Goal: Information Seeking & Learning: Learn about a topic

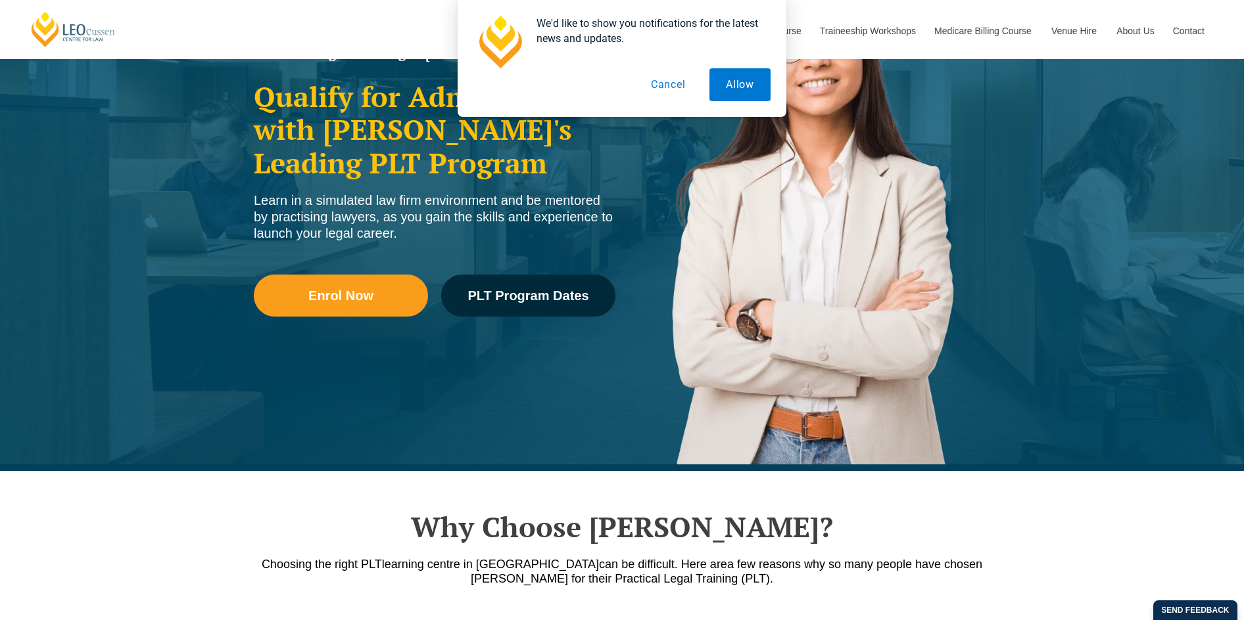
click at [675, 80] on button "Cancel" at bounding box center [668, 84] width 68 height 33
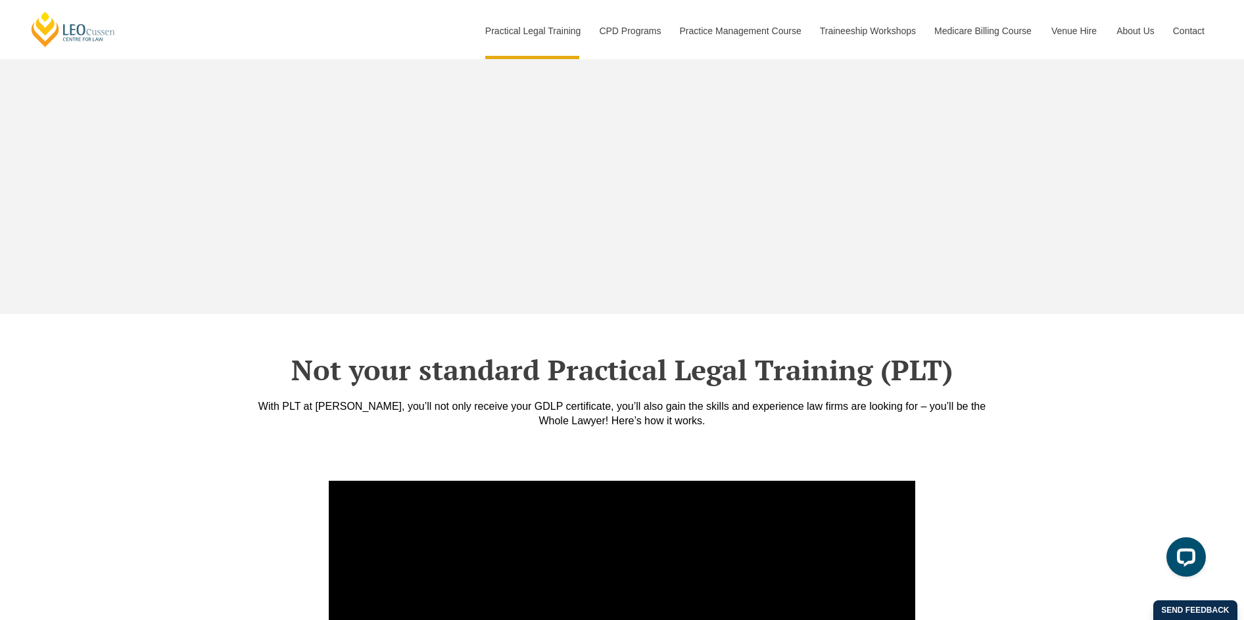
scroll to position [4469, 0]
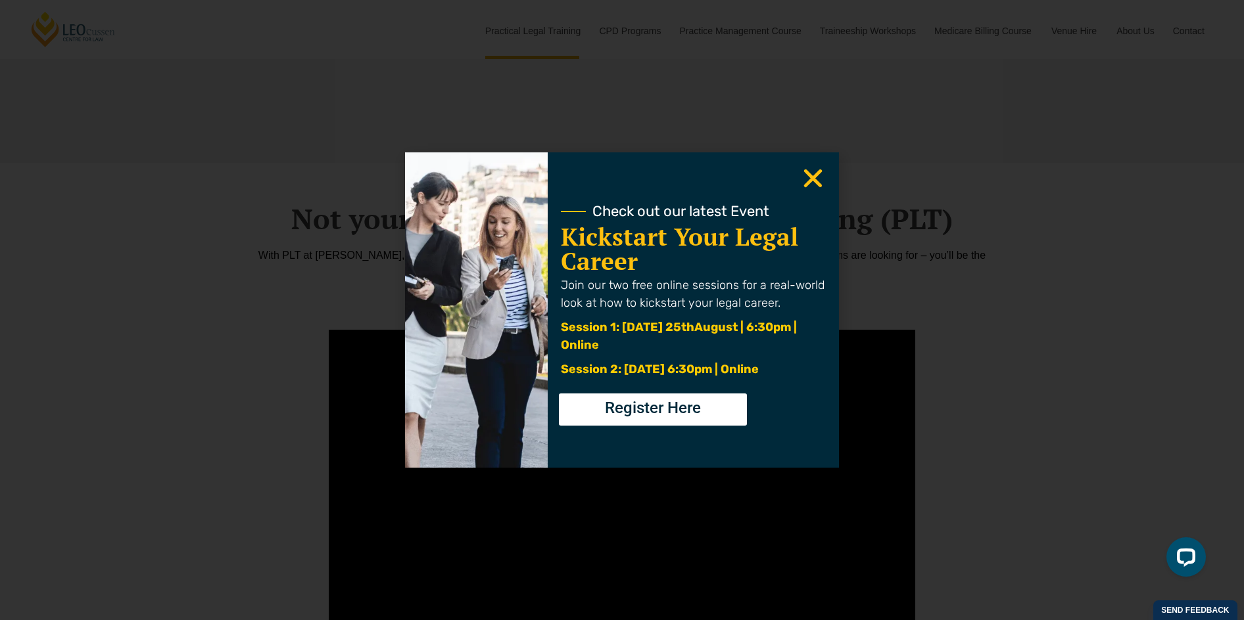
click at [811, 175] on use "Close" at bounding box center [813, 179] width 18 height 18
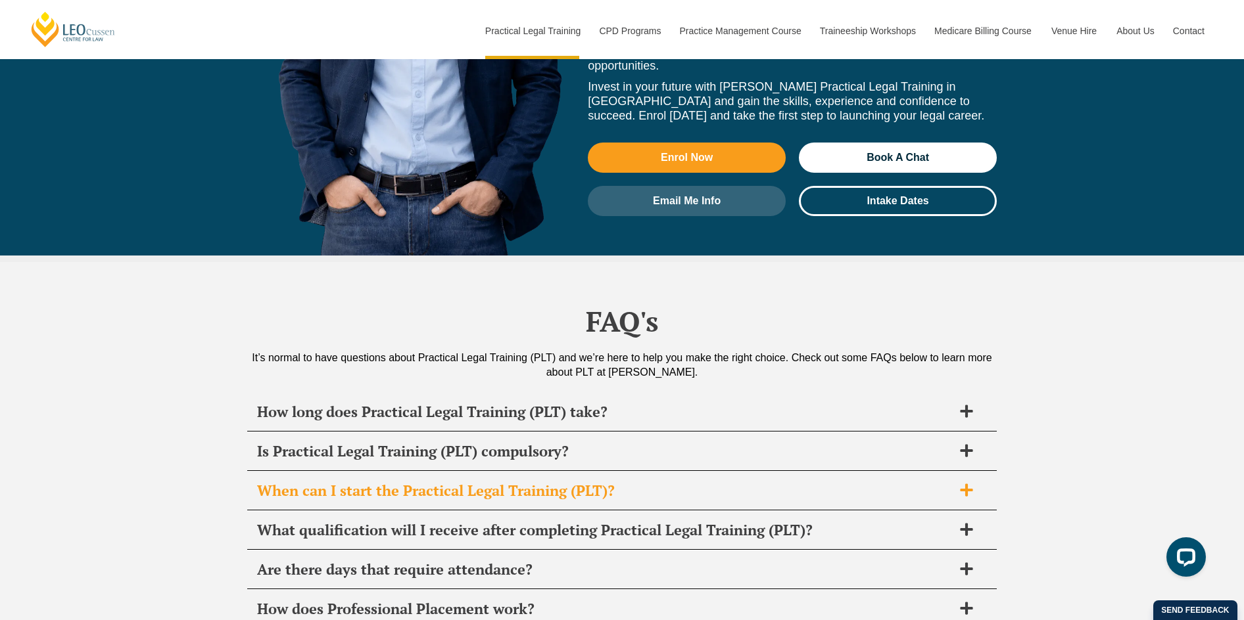
scroll to position [6113, 0]
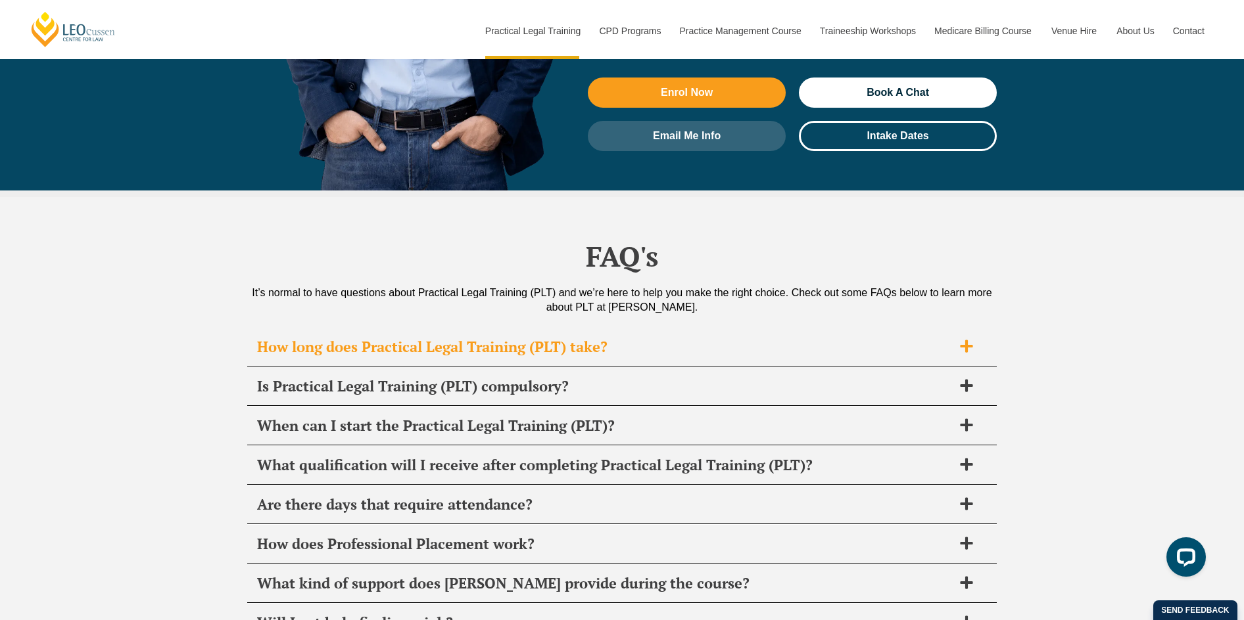
click at [971, 328] on div "How long does Practical Legal Training (PLT) take?" at bounding box center [621, 347] width 749 height 39
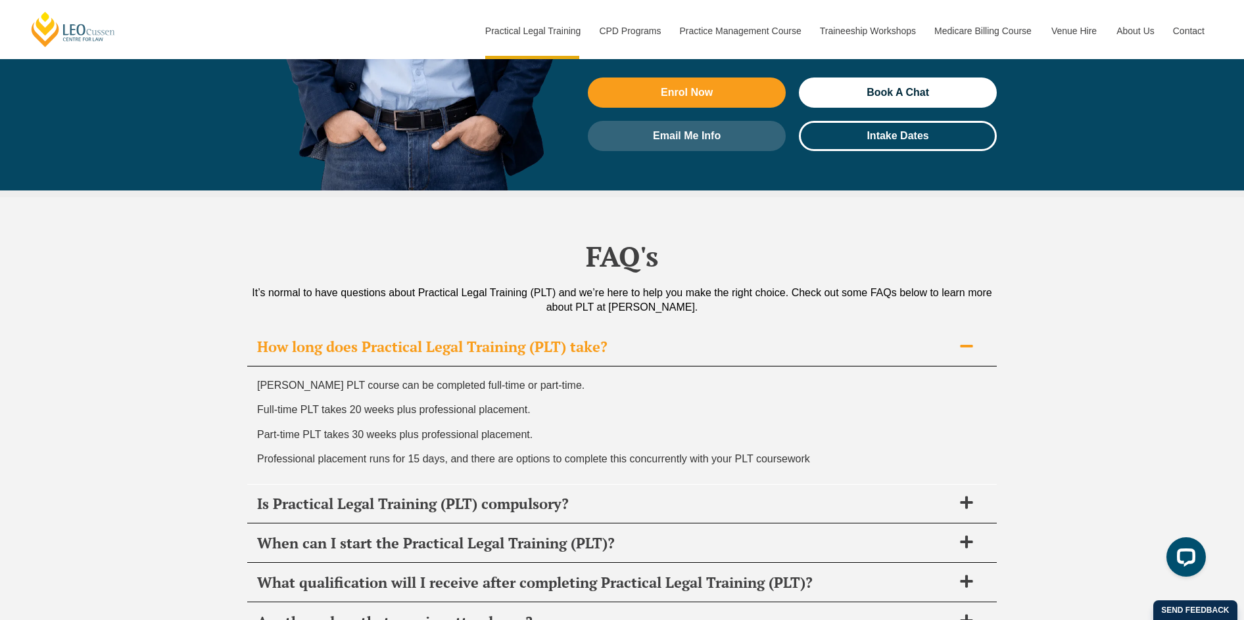
click at [965, 339] on icon at bounding box center [966, 346] width 14 height 14
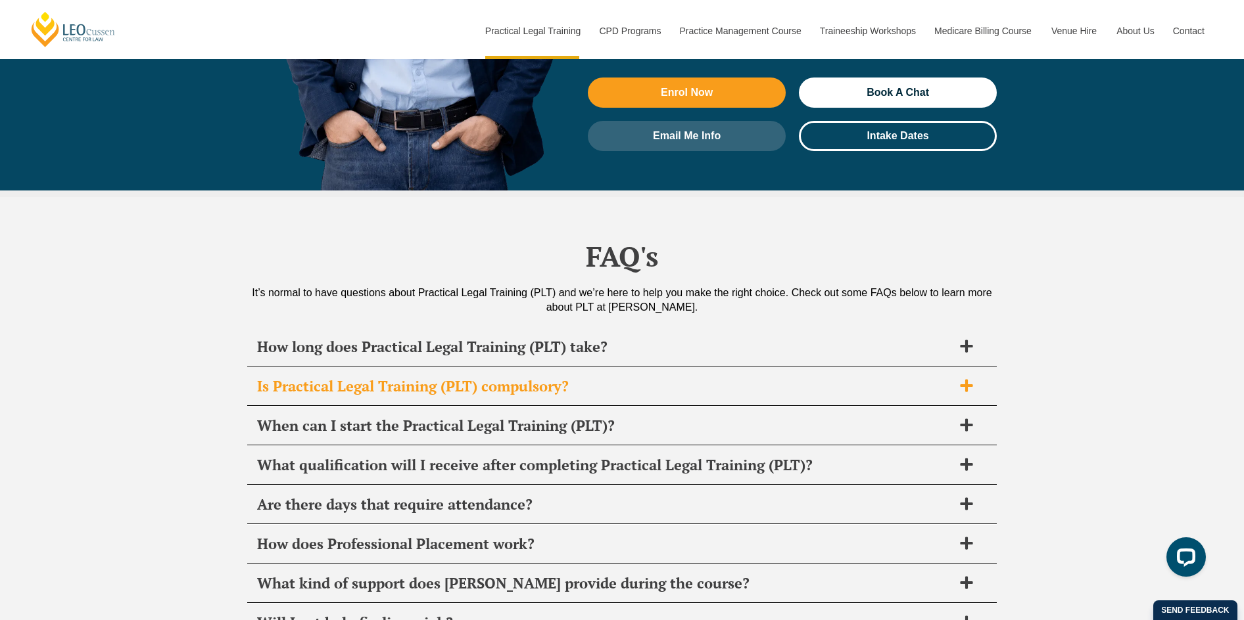
click at [971, 379] on icon at bounding box center [966, 386] width 14 height 14
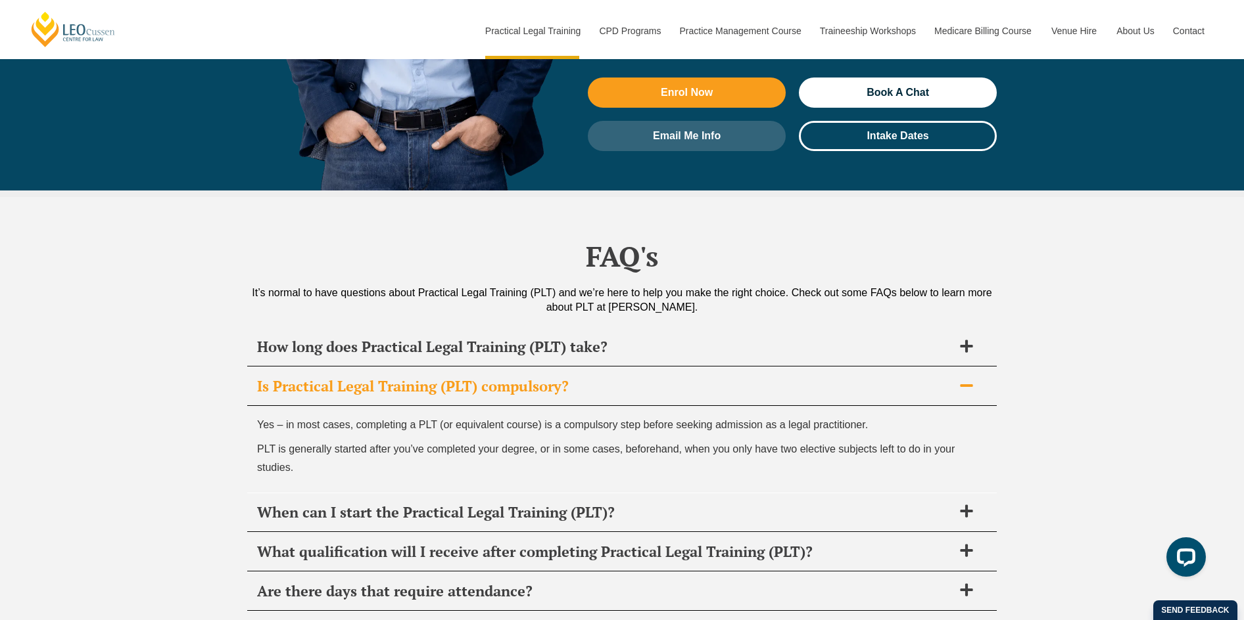
click at [971, 379] on icon at bounding box center [966, 386] width 14 height 14
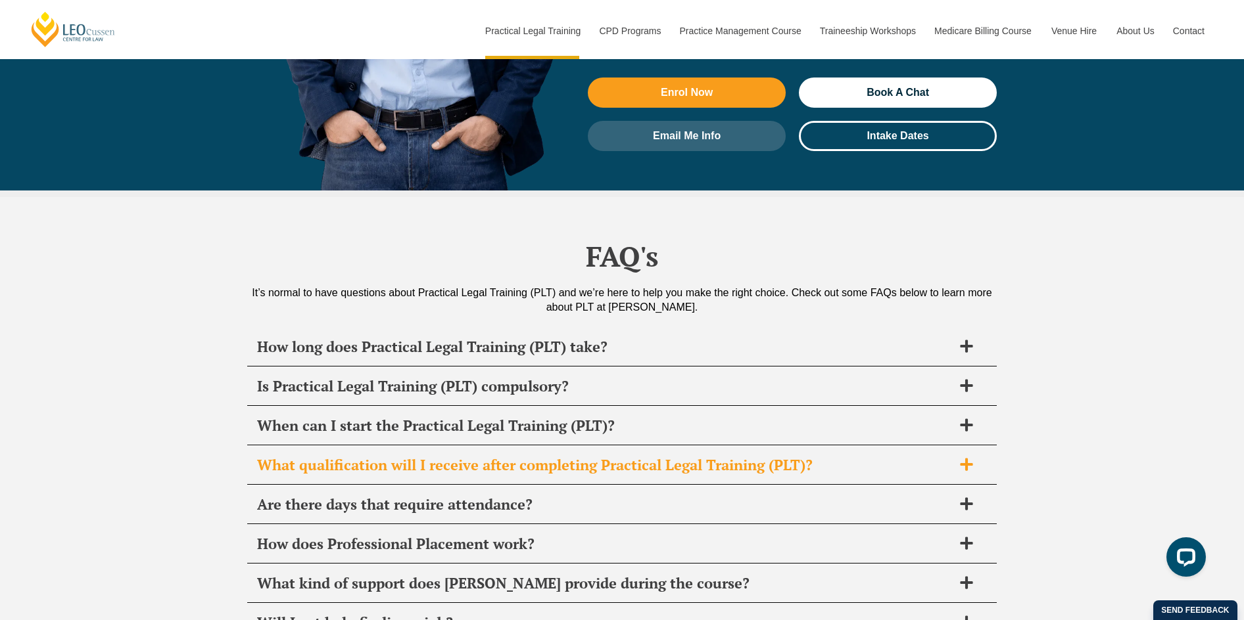
click at [968, 458] on icon at bounding box center [966, 464] width 12 height 12
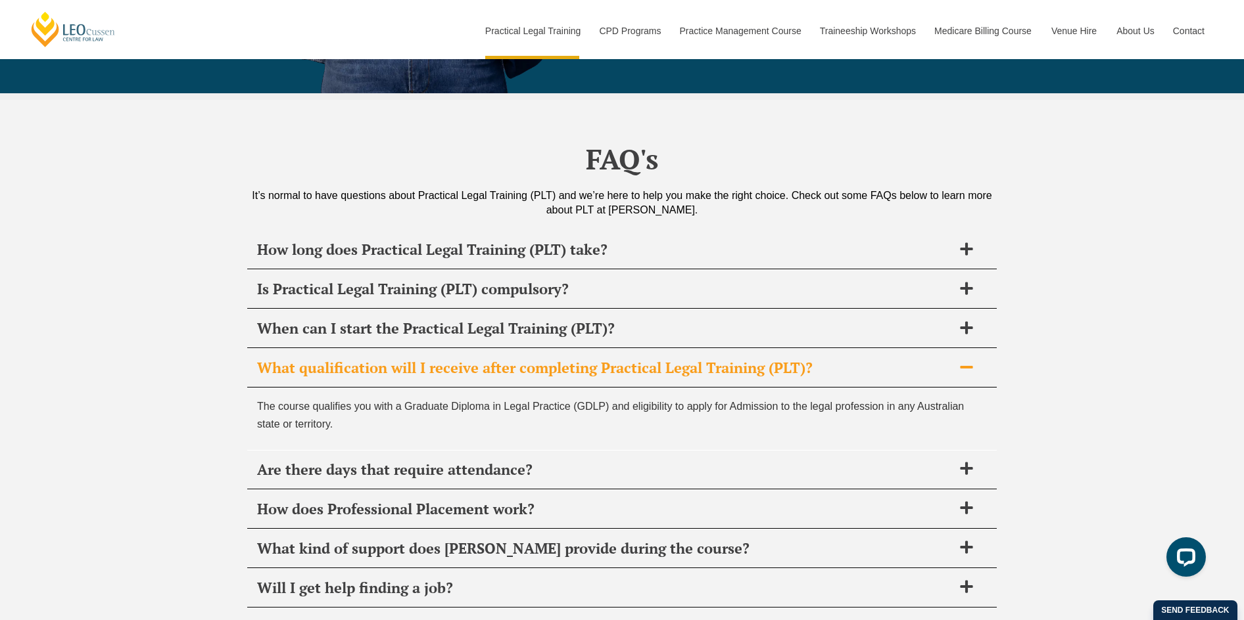
scroll to position [6310, 0]
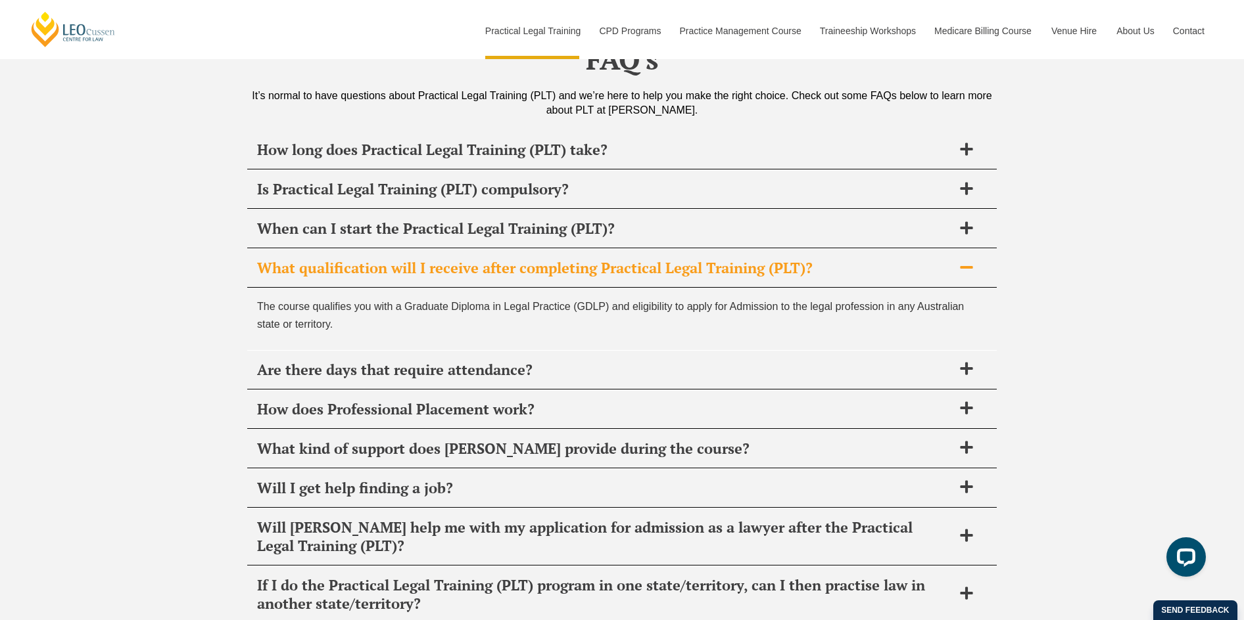
click at [964, 249] on div "What qualification will I receive after completing Practical Legal Training (PL…" at bounding box center [621, 268] width 749 height 39
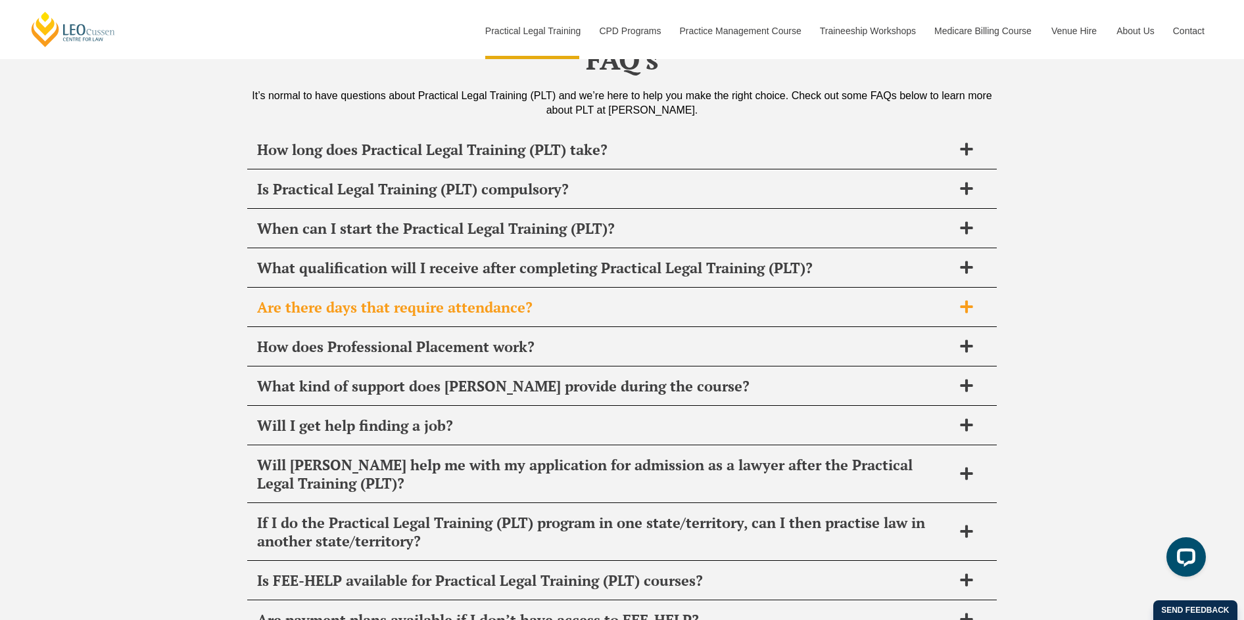
click at [960, 300] on icon at bounding box center [966, 307] width 14 height 14
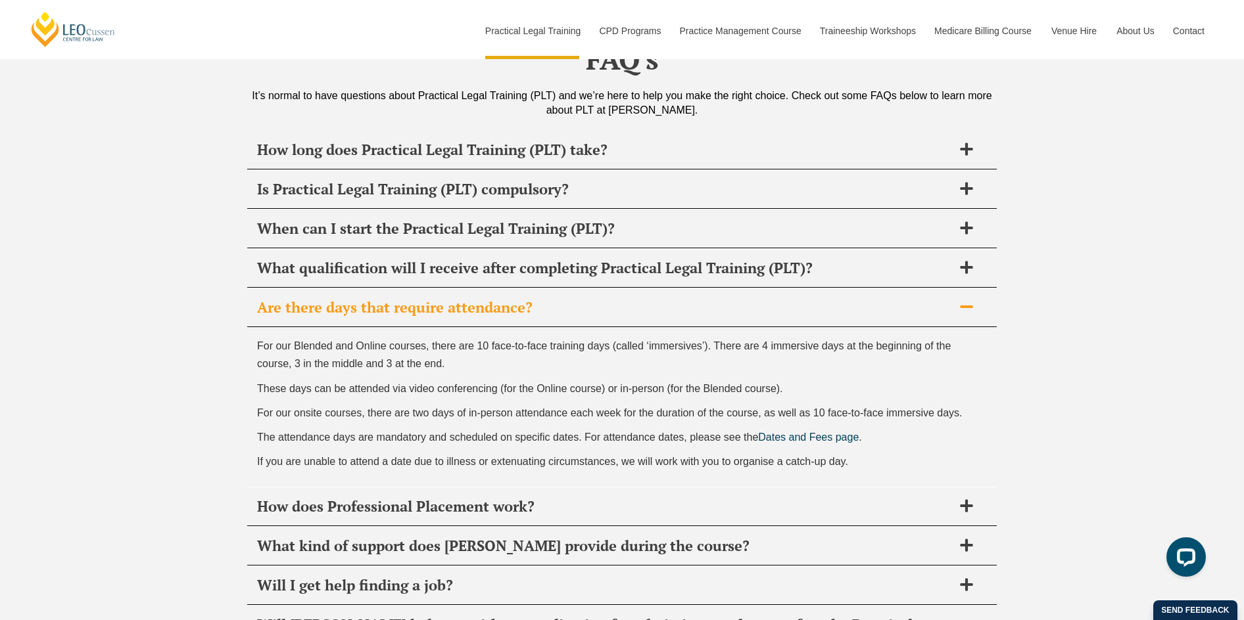
click at [960, 300] on icon at bounding box center [966, 307] width 14 height 14
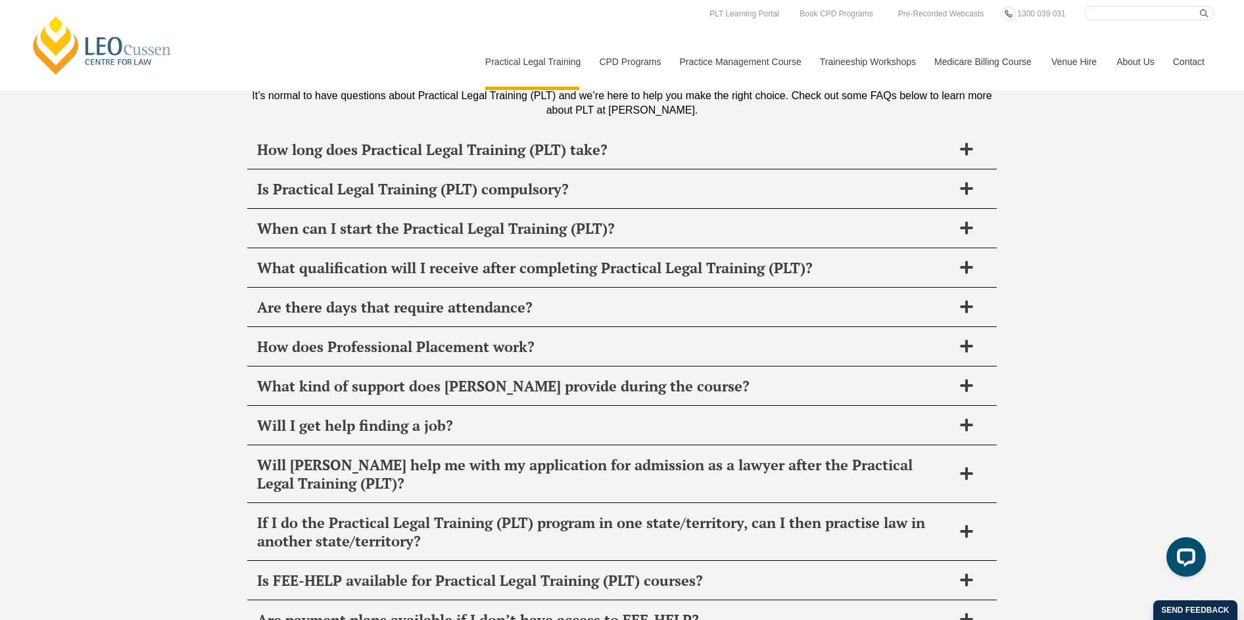
click at [101, 36] on link "[PERSON_NAME] Centre for Law" at bounding box center [102, 45] width 145 height 62
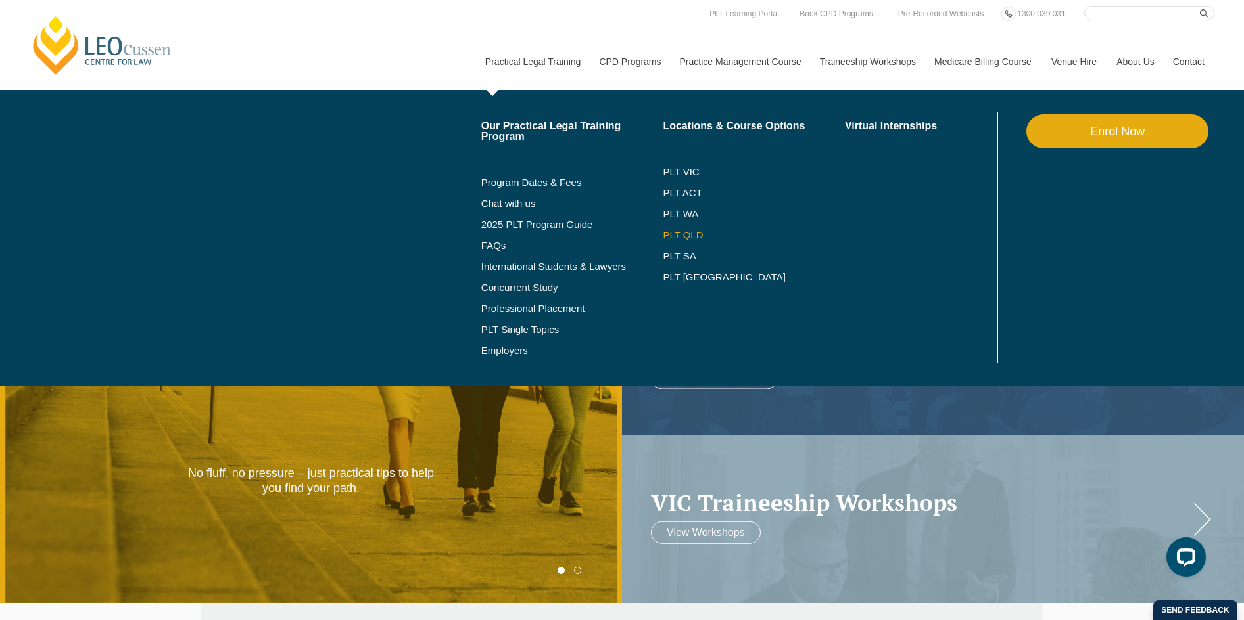
click at [695, 231] on li "PLT QLD" at bounding box center [754, 235] width 182 height 21
click at [695, 231] on link "PLT QLD" at bounding box center [754, 235] width 182 height 11
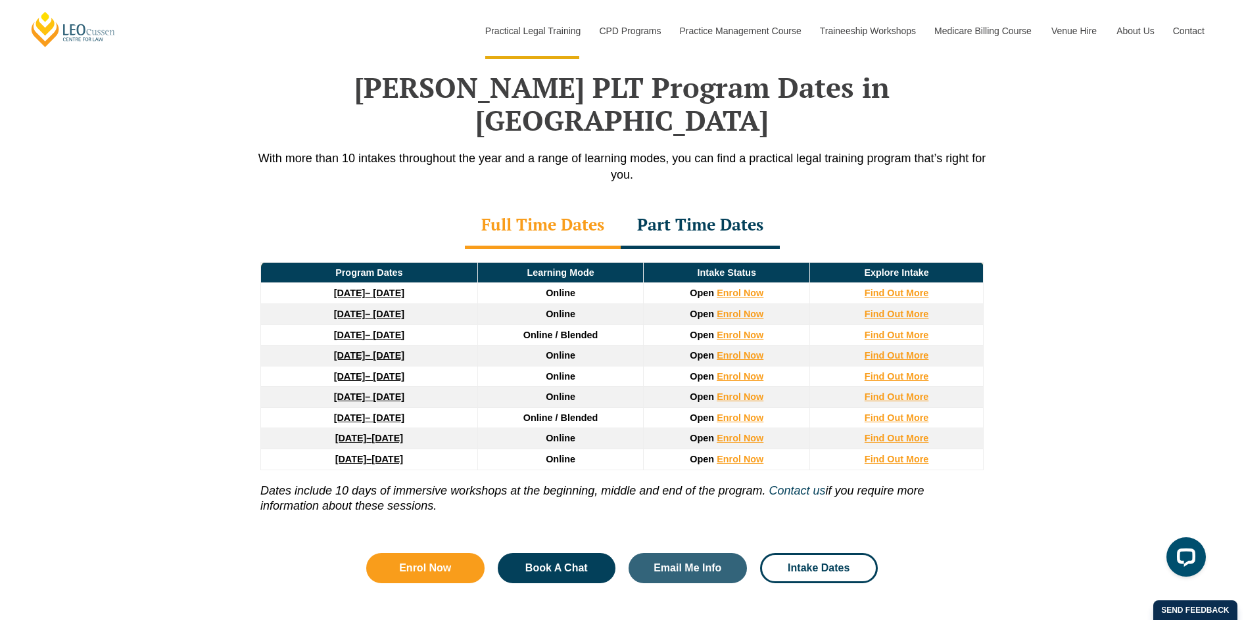
scroll to position [1709, 0]
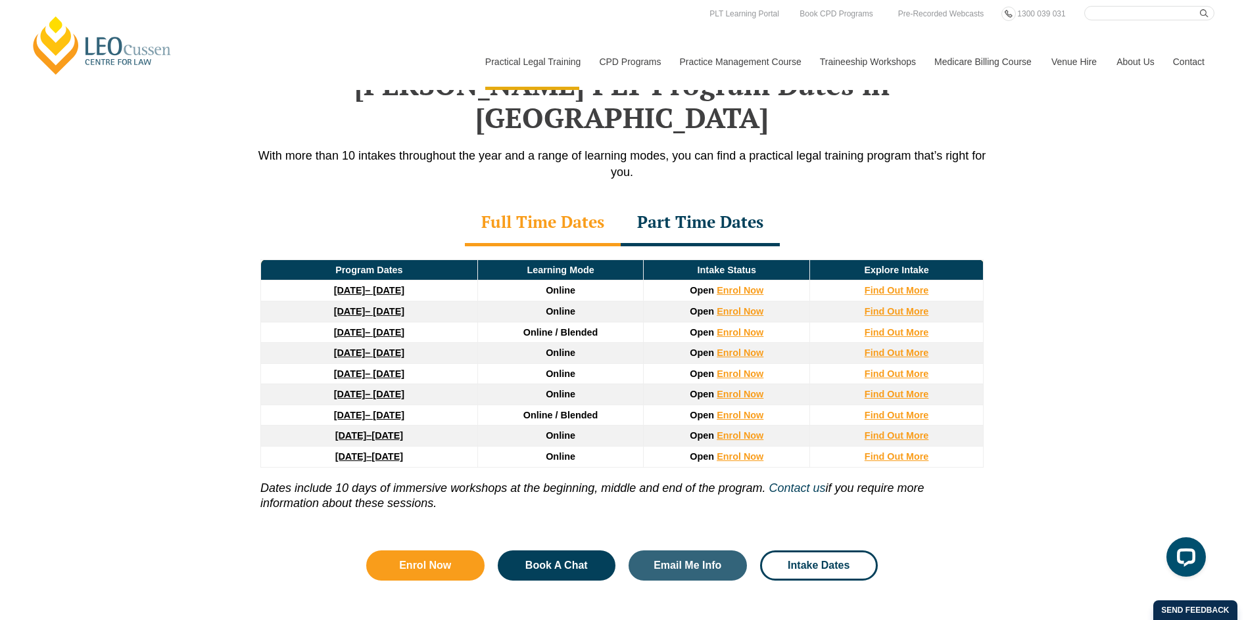
click at [744, 200] on div "Part Time Dates" at bounding box center [699, 223] width 159 height 46
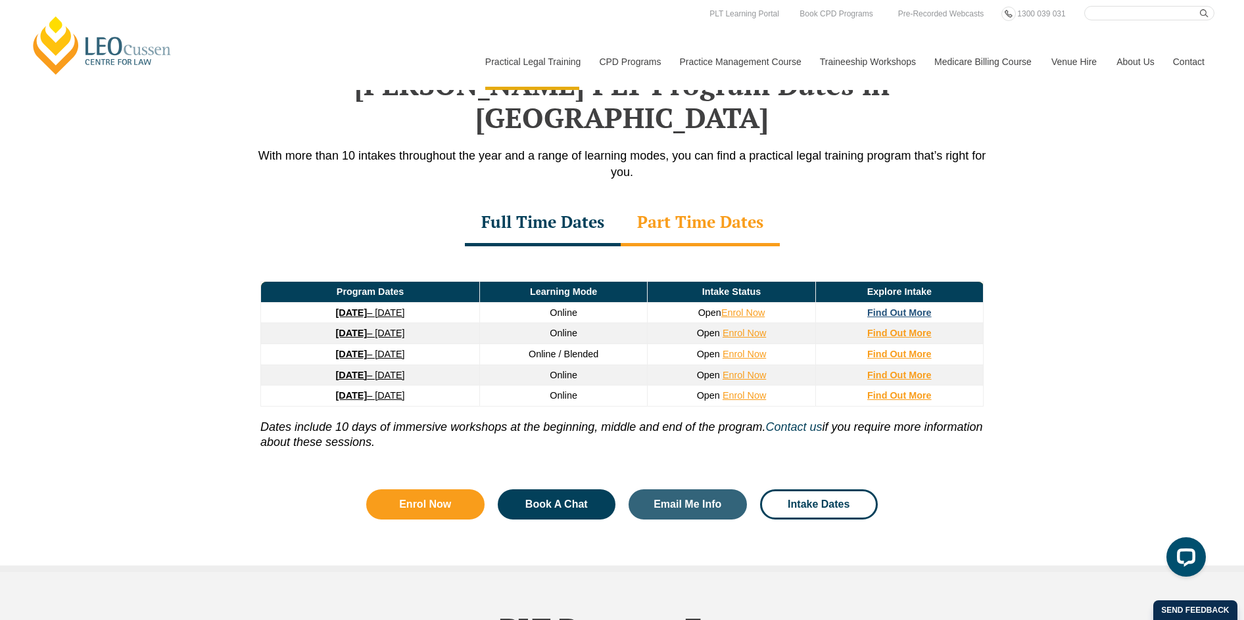
click at [904, 308] on strong "Find Out More" at bounding box center [899, 313] width 64 height 11
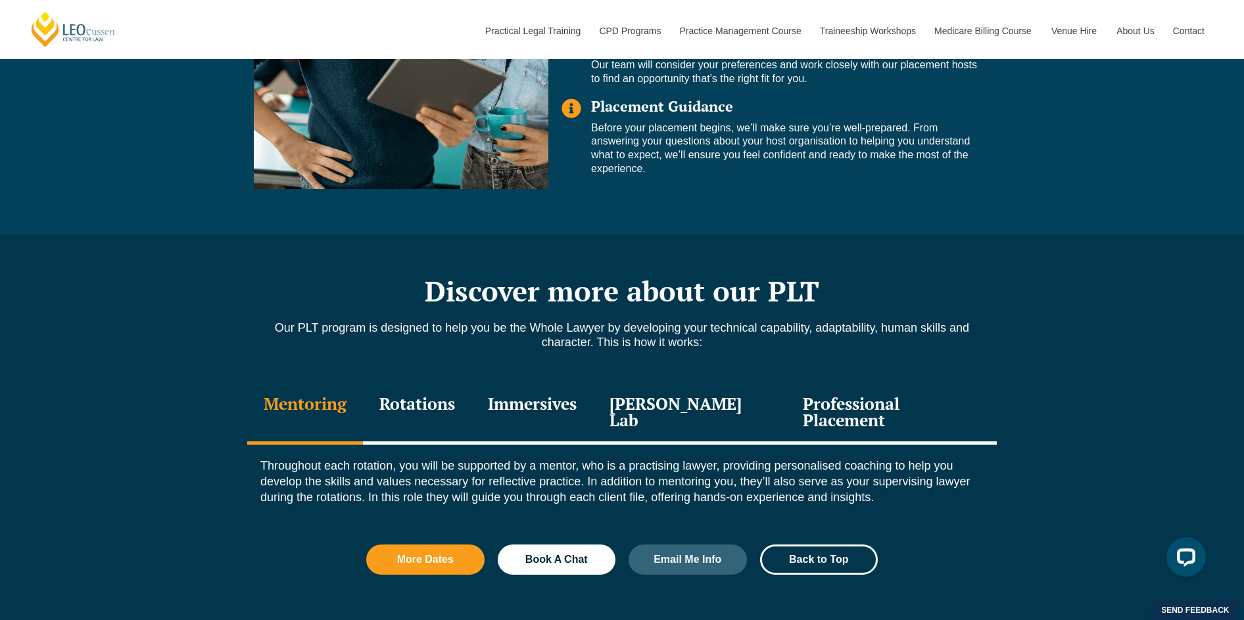
scroll to position [1315, 0]
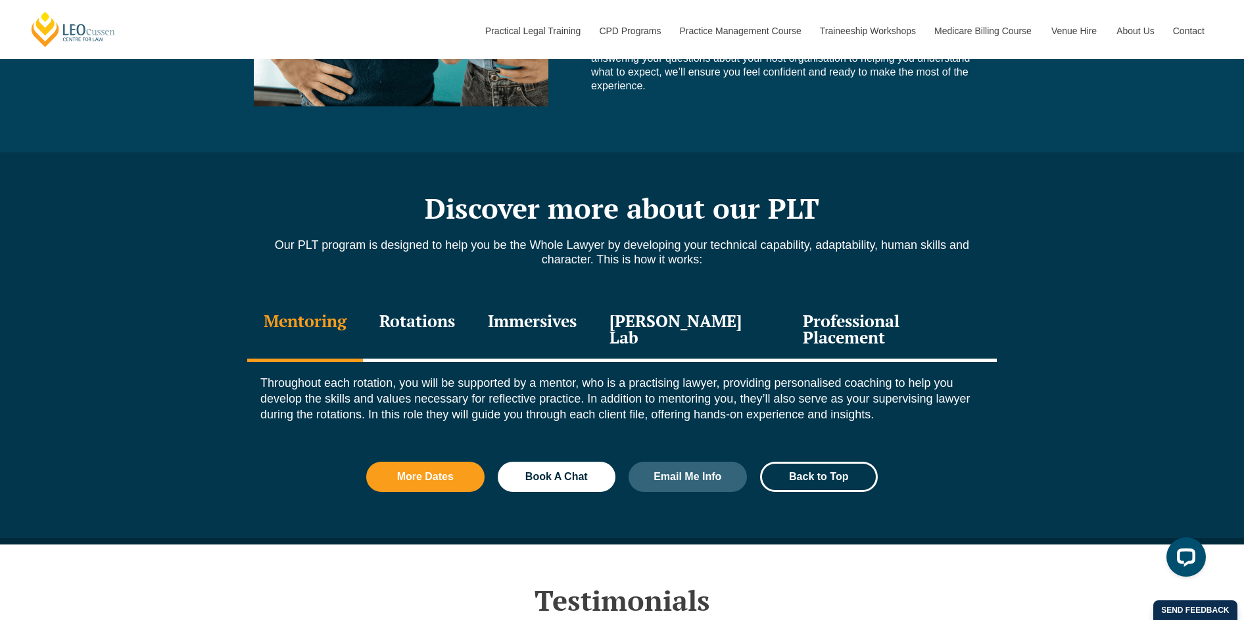
click at [432, 300] on div "Rotations" at bounding box center [417, 331] width 108 height 62
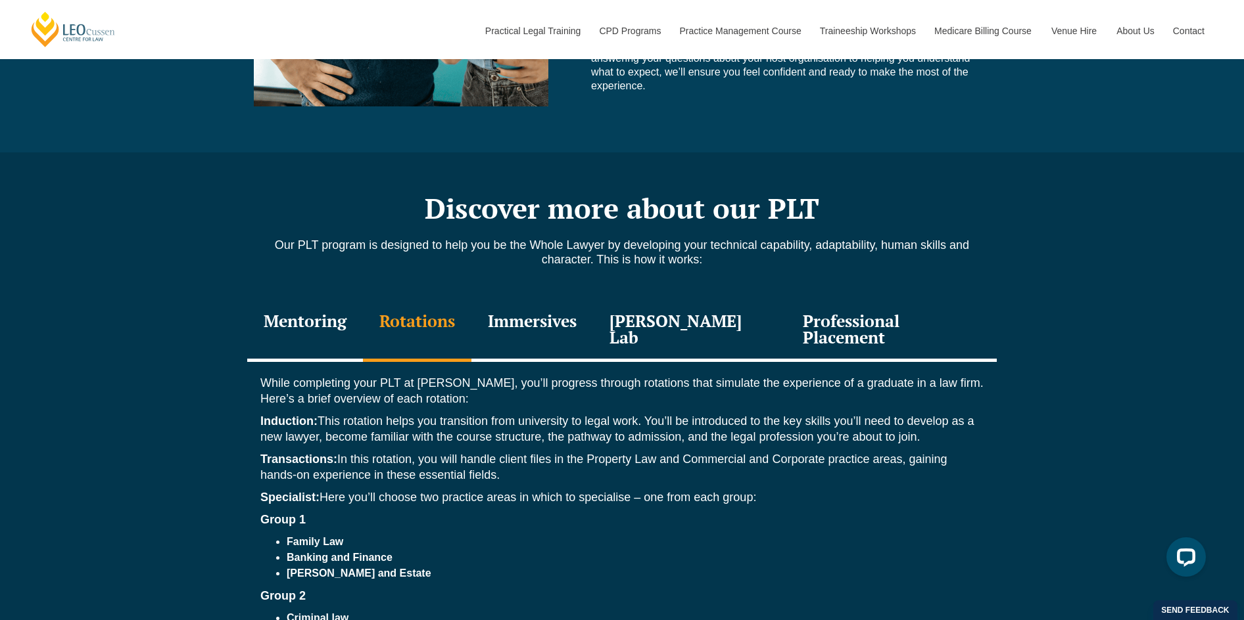
click at [326, 300] on div "Mentoring" at bounding box center [305, 331] width 116 height 62
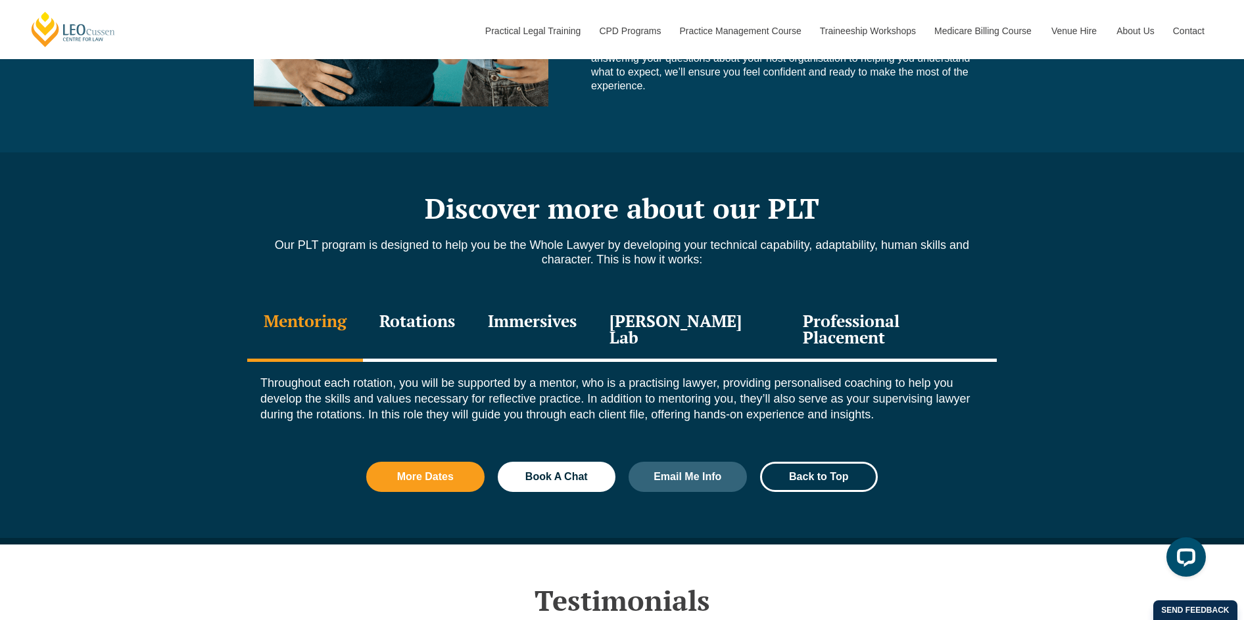
click at [413, 307] on div "Rotations" at bounding box center [417, 331] width 108 height 62
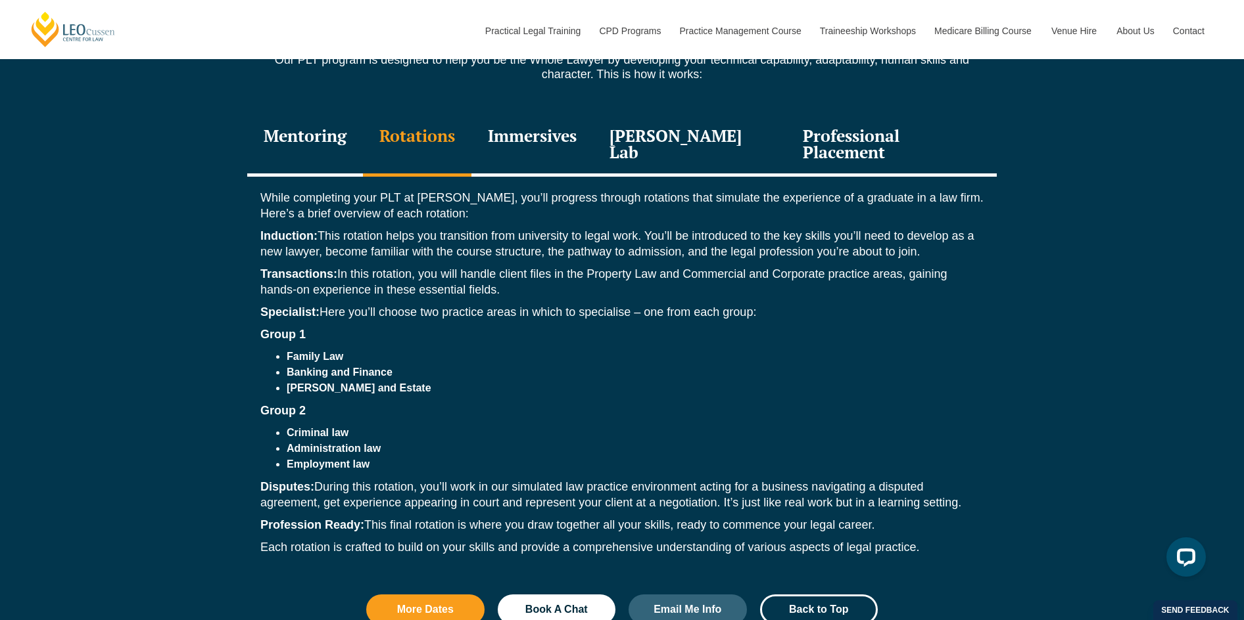
scroll to position [1512, 0]
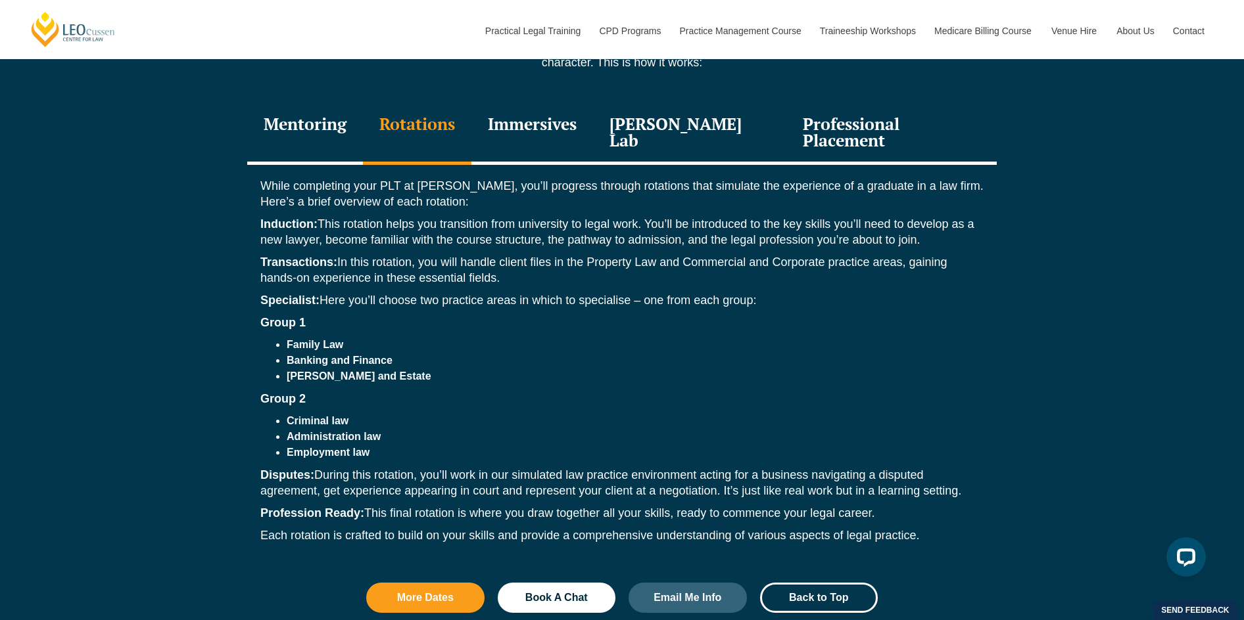
click at [569, 117] on div "Immersives" at bounding box center [532, 134] width 122 height 62
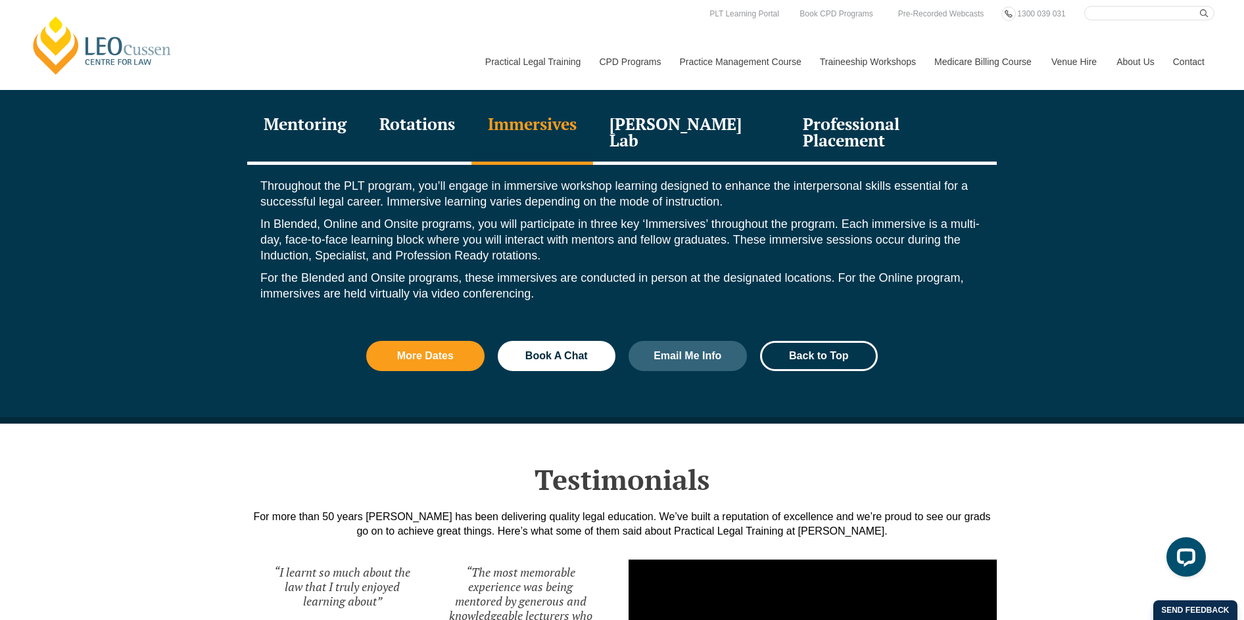
click at [705, 105] on div "Leo Justice Lab" at bounding box center [689, 134] width 193 height 62
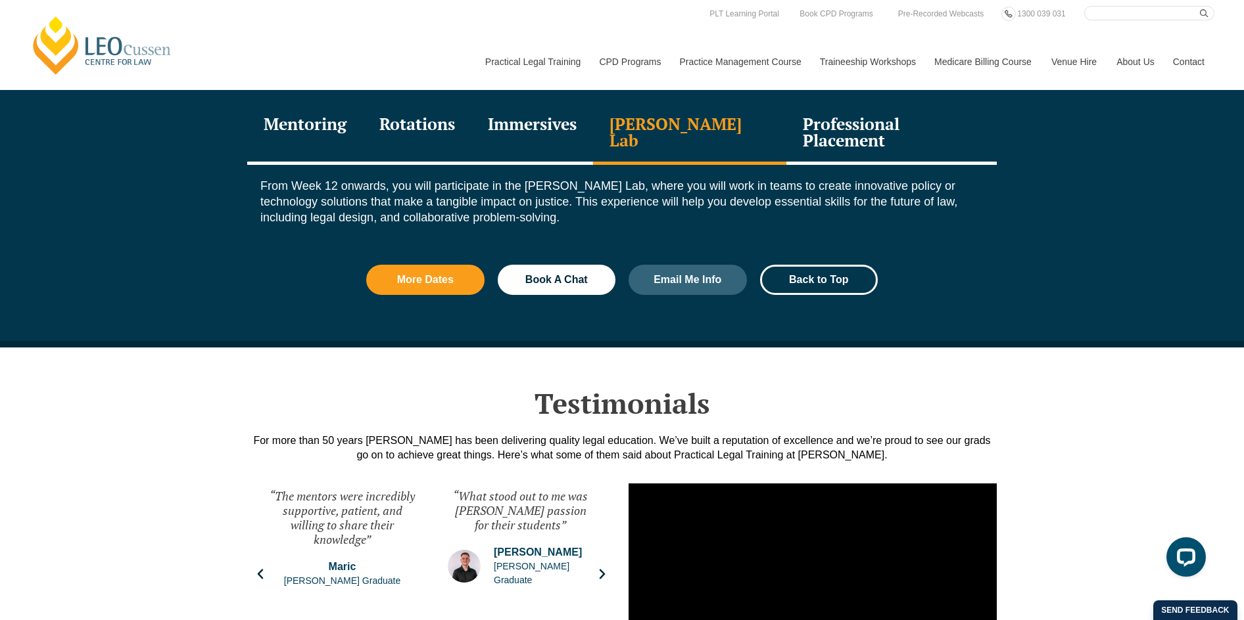
click at [881, 103] on div "Professional Placement" at bounding box center [891, 134] width 210 height 62
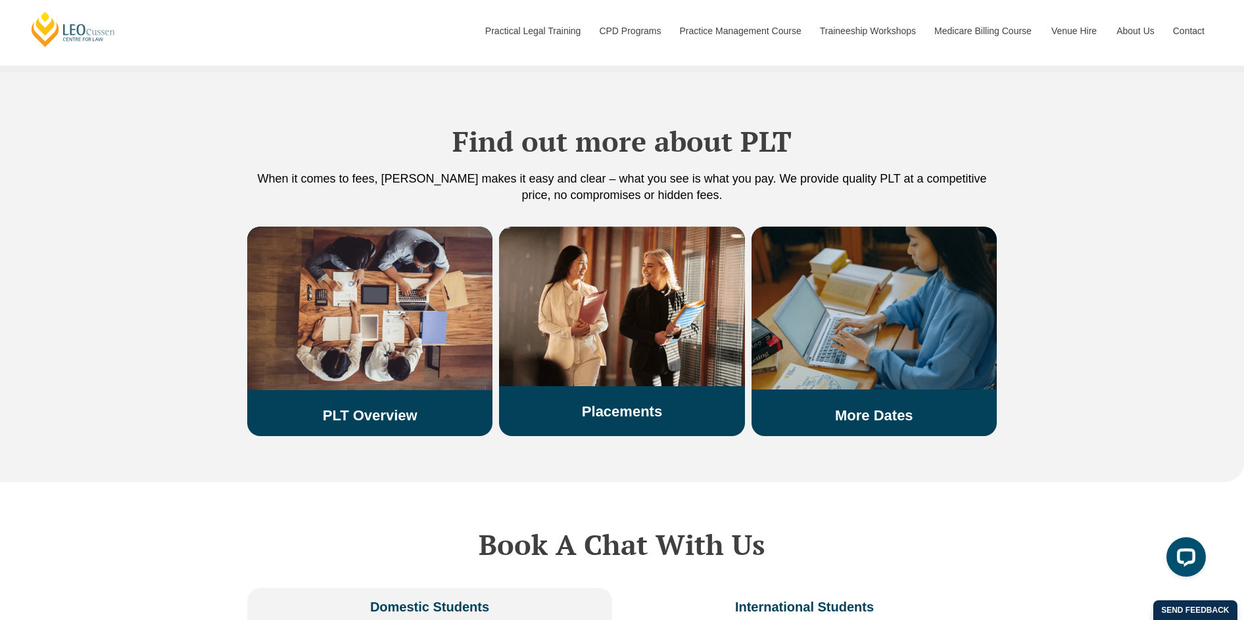
scroll to position [2235, 0]
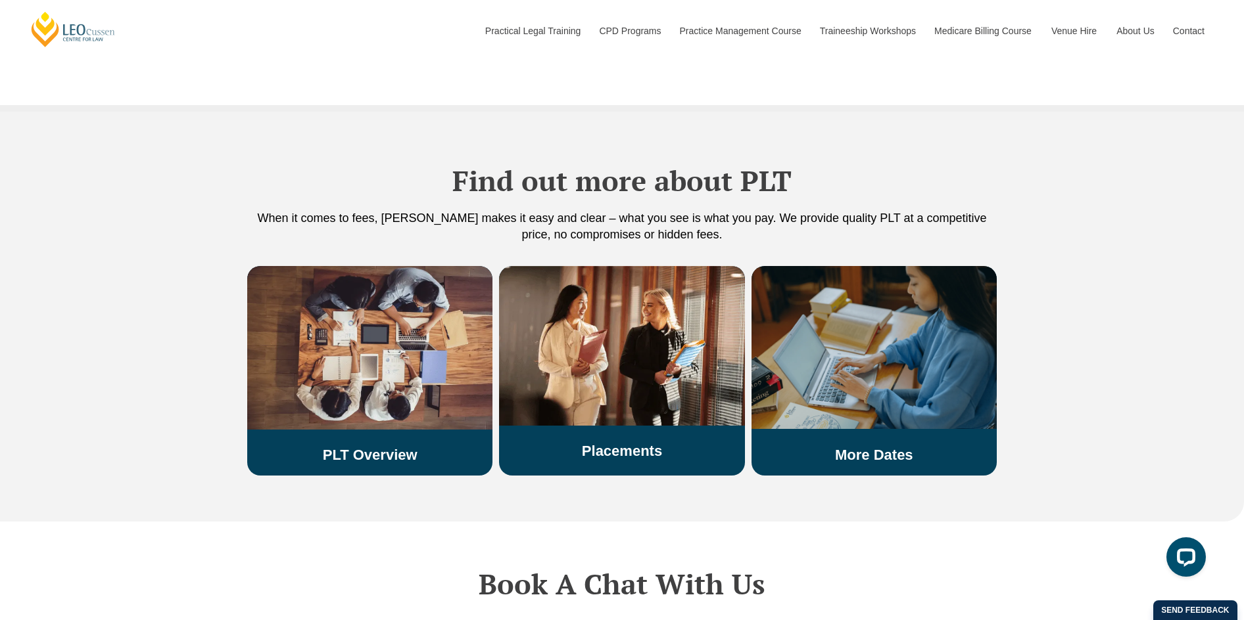
click at [889, 310] on img at bounding box center [873, 347] width 245 height 163
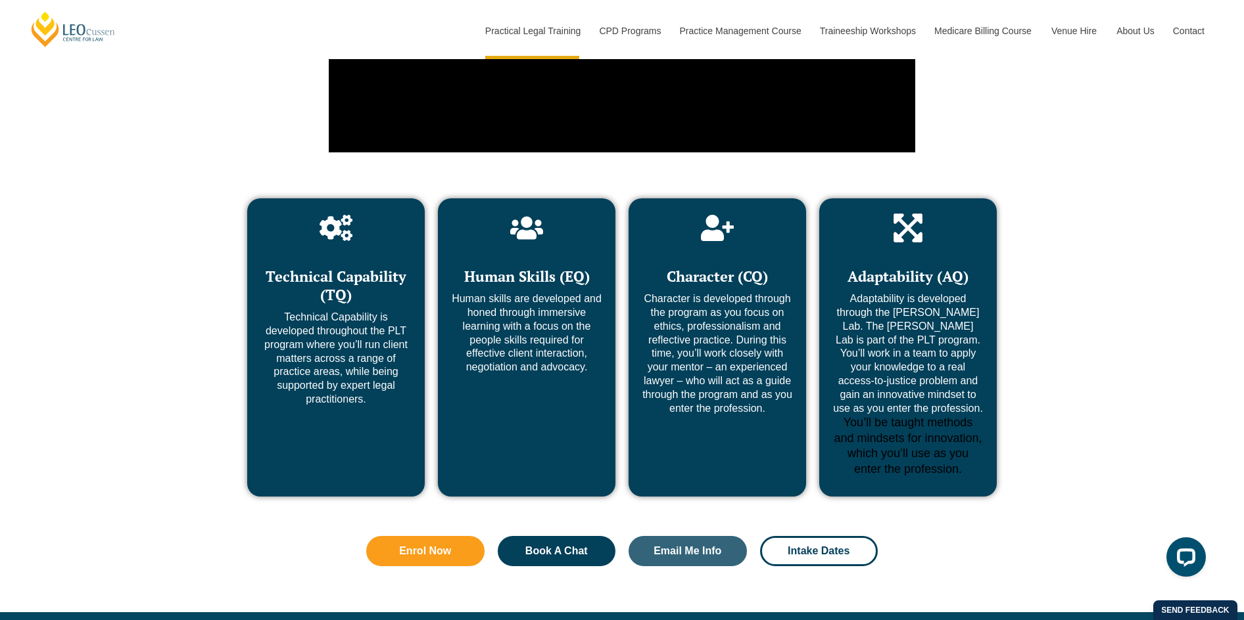
scroll to position [5002, 0]
